Goal: Go to known website: Access a specific website the user already knows

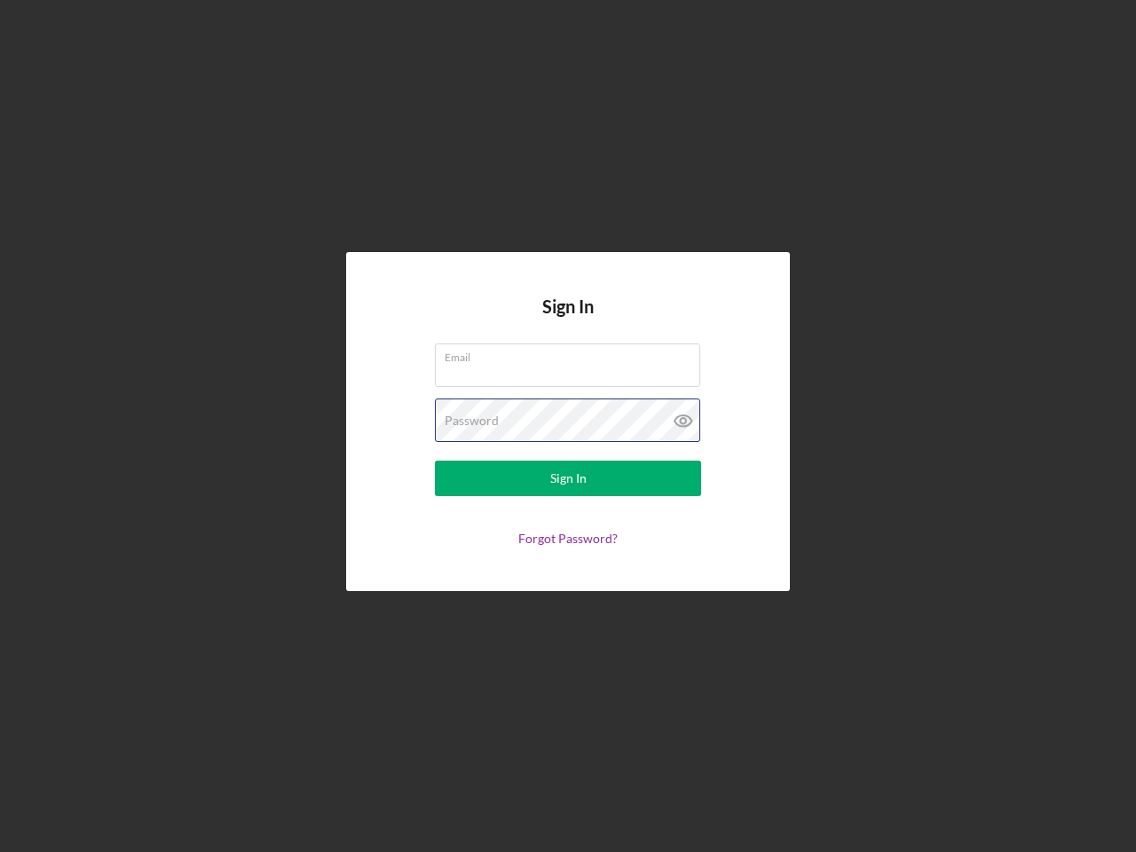
click at [568, 426] on div "Password" at bounding box center [568, 421] width 266 height 44
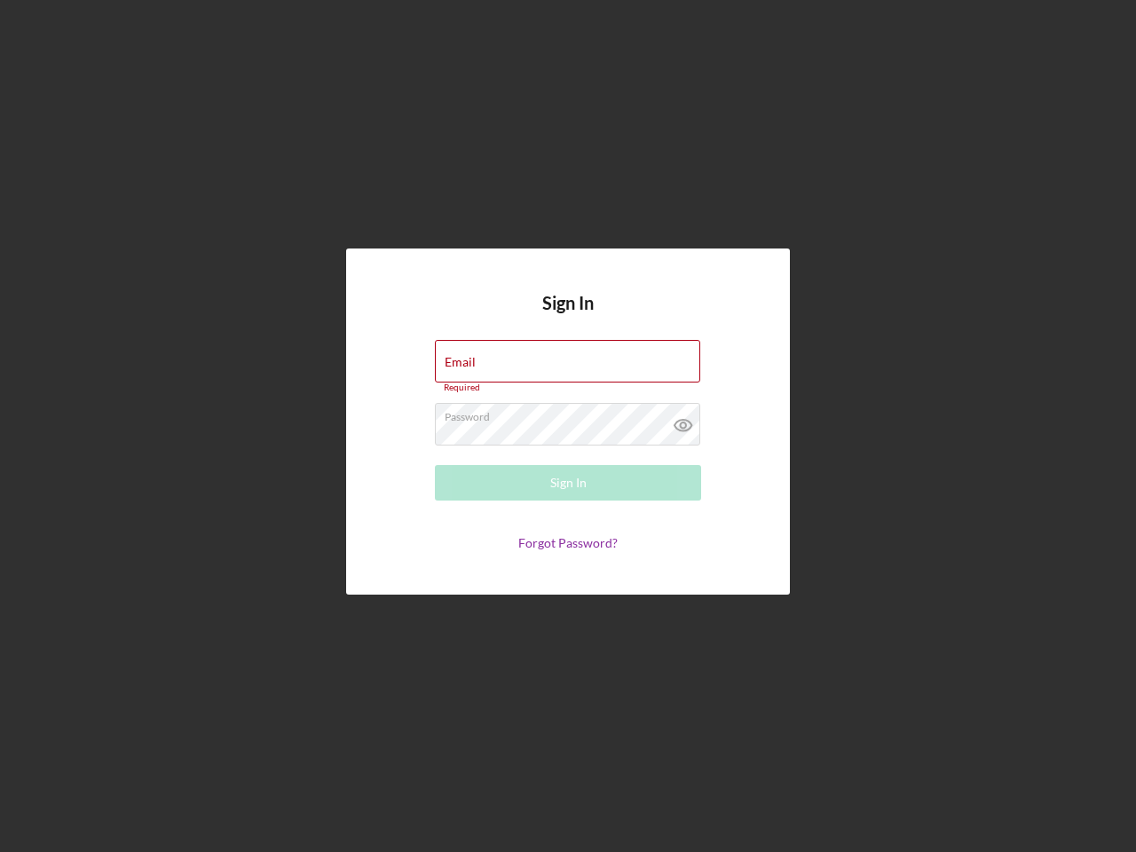
click at [683, 421] on icon at bounding box center [683, 425] width 44 height 44
